Goal: Learn about a topic

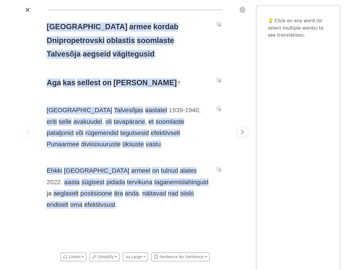
click at [242, 10] on icon "Settings" at bounding box center [243, 10] width 6 height 6
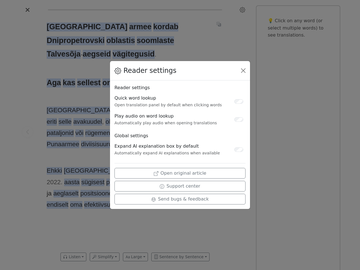
click at [28, 132] on div "Reader settings Reader settings Quick word lookup Open translation panel by def…" at bounding box center [180, 135] width 360 height 270
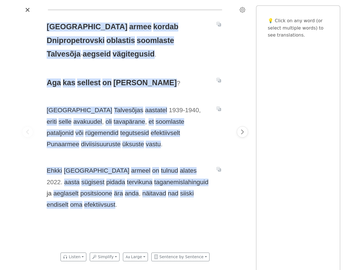
click at [60, 27] on span "[GEOGRAPHIC_DATA]" at bounding box center [87, 26] width 81 height 9
click at [129, 27] on span "armee" at bounding box center [140, 26] width 22 height 9
click at [153, 27] on span "kordab" at bounding box center [165, 26] width 25 height 9
